Goal: Check status

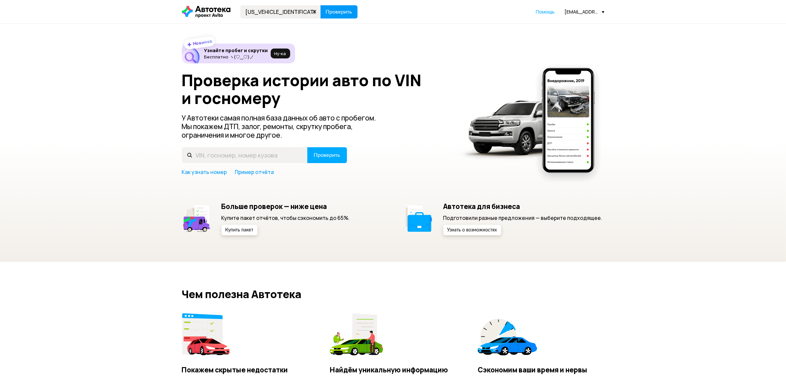
type input "[US_VEHICLE_IDENTIFICATION_NUMBER]"
click at [334, 12] on span "Проверить" at bounding box center [339, 11] width 26 height 5
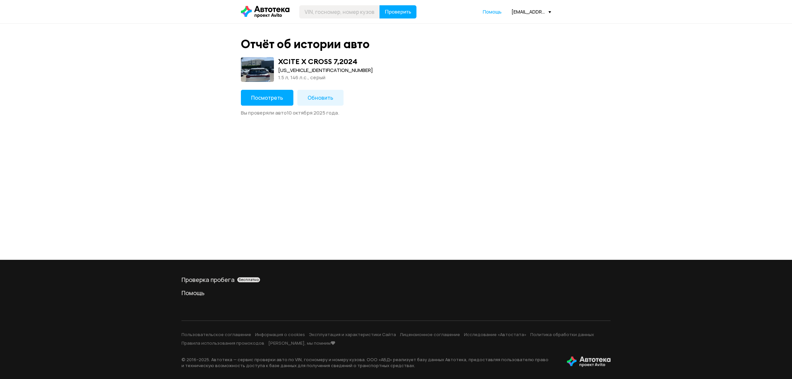
click at [257, 94] on span "Посмотреть" at bounding box center [267, 97] width 32 height 7
